Goal: Task Accomplishment & Management: Use online tool/utility

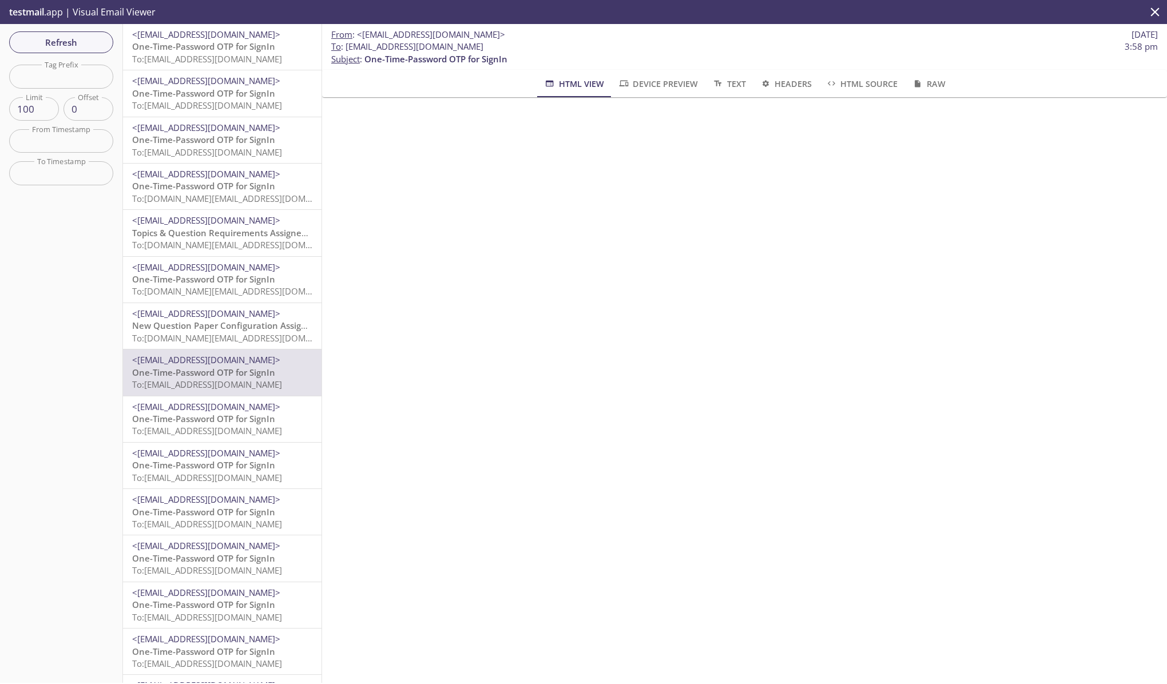
click at [235, 45] on span "One-Time-Password OTP for SignIn" at bounding box center [203, 46] width 143 height 11
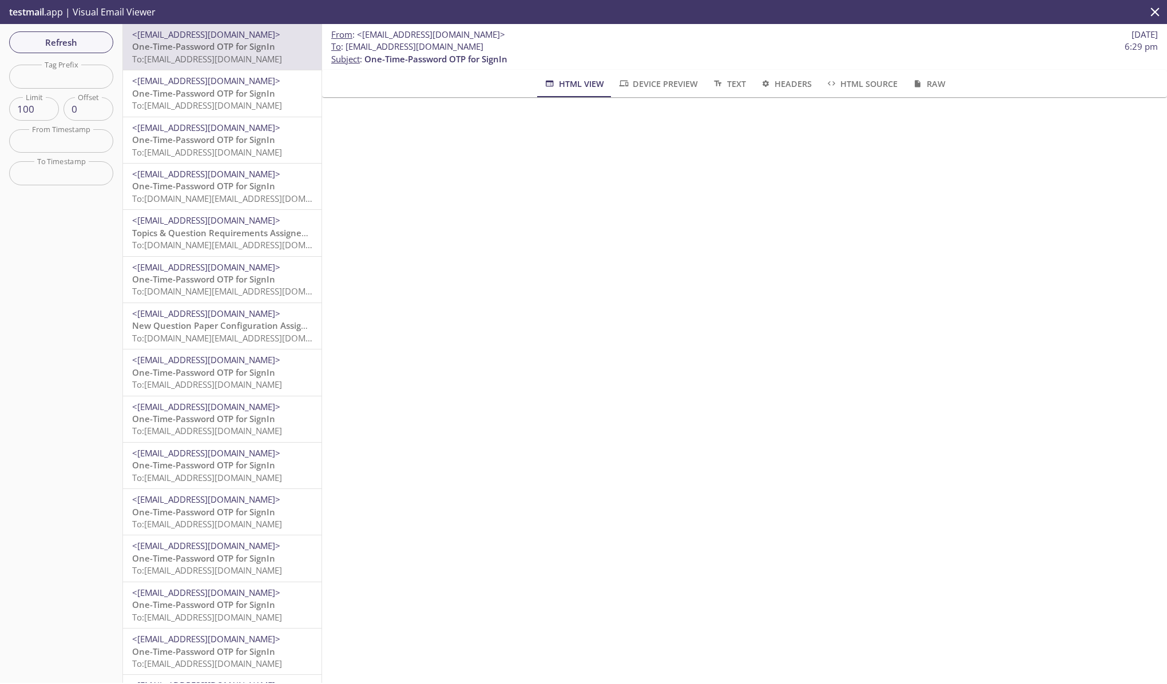
scroll to position [97, 0]
drag, startPoint x: 1158, startPoint y: 46, endPoint x: 1105, endPoint y: 46, distance: 52.1
click at [1105, 46] on span "To : [EMAIL_ADDRESS][DOMAIN_NAME] 6:29 pm" at bounding box center [744, 47] width 827 height 12
click at [946, 53] on p "To : [EMAIL_ADDRESS][DOMAIN_NAME] 6:29 pm Subject : One-Time-Password OTP for S…" at bounding box center [744, 53] width 827 height 25
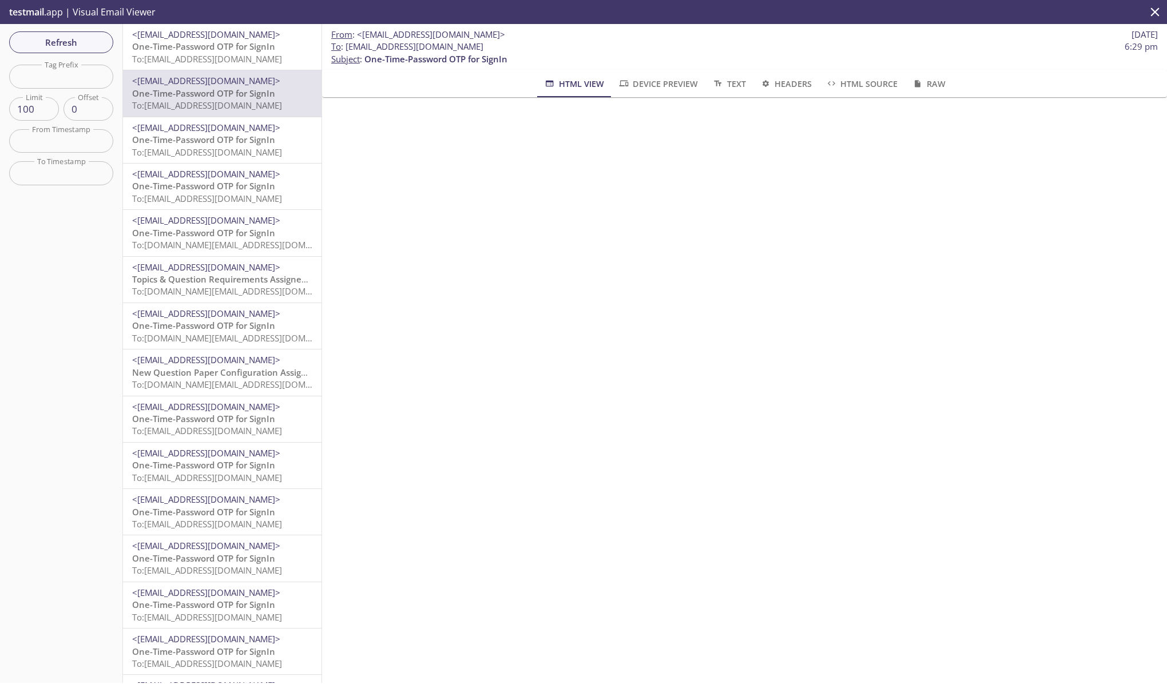
click at [247, 37] on span "<[EMAIL_ADDRESS][DOMAIN_NAME]>" at bounding box center [206, 34] width 148 height 11
